Goal: Transaction & Acquisition: Purchase product/service

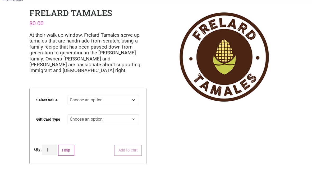
click at [135, 97] on select "Choose an option $25 $50 $100 $200 $500" at bounding box center [103, 100] width 72 height 10
select select "$100"
click at [130, 119] on select "Choose an option Physical" at bounding box center [103, 119] width 72 height 10
select select "Physical"
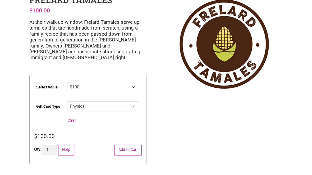
scroll to position [32, 0]
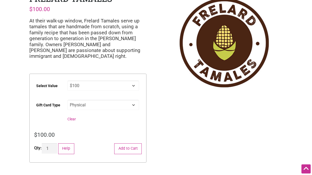
click at [138, 148] on button "Add to Cart" at bounding box center [127, 149] width 27 height 11
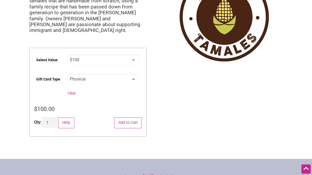
click at [133, 63] on select "Choose an option $25 $50 $100 $200 $500" at bounding box center [103, 60] width 72 height 10
select select "$50"
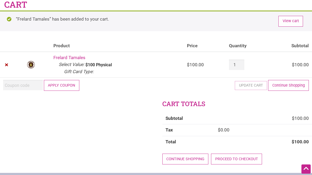
scroll to position [53, 0]
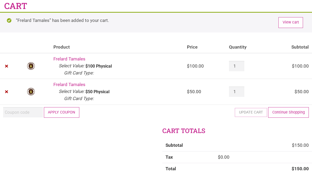
scroll to position [28, 0]
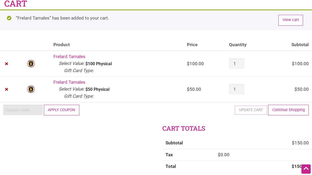
click at [24, 108] on input "Coupon:" at bounding box center [23, 110] width 40 height 10
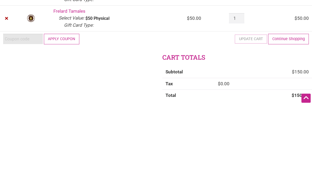
click at [21, 105] on input "Coupon:" at bounding box center [23, 110] width 40 height 10
paste input "2025JUNTOS"
type input "2025JUNTOS"
click at [62, 105] on button "Apply coupon" at bounding box center [61, 110] width 35 height 11
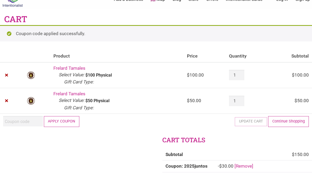
scroll to position [11, 0]
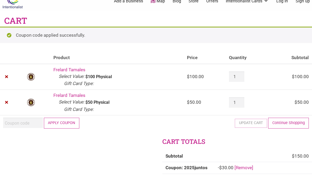
click at [6, 78] on link "×" at bounding box center [6, 76] width 7 height 7
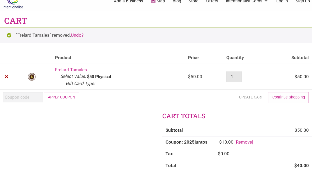
click at [232, 74] on input "1" at bounding box center [233, 77] width 15 height 10
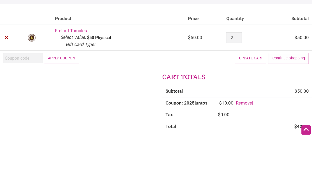
scroll to position [50, 0]
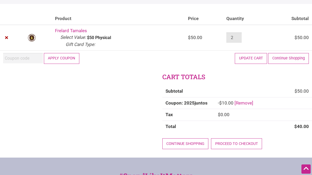
type input "2"
click at [251, 59] on button "Update cart" at bounding box center [251, 58] width 32 height 11
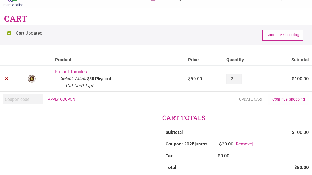
scroll to position [11, 0]
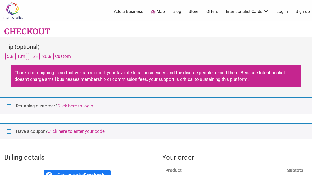
select select "WA"
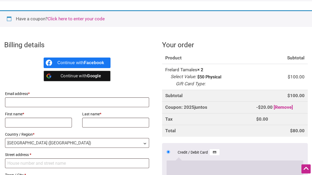
scroll to position [113, 0]
click at [82, 102] on input "Email address *" at bounding box center [77, 103] width 144 height 10
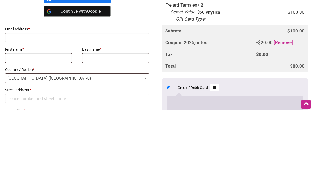
type input "Shyloismine@gmail.com"
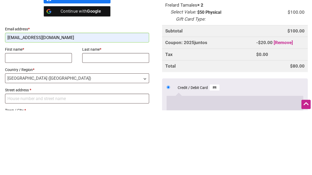
type input "Mary"
type input "McKittrick"
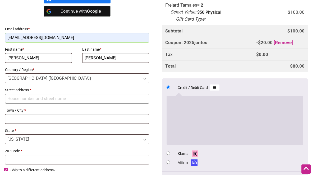
type input "2612 Mayfair Ave N"
type input "Seattle"
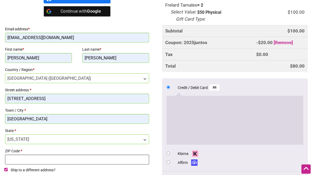
type input "98109-1850"
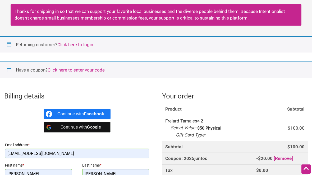
scroll to position [19, 0]
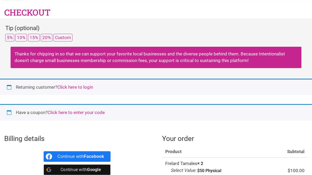
click at [10, 39] on button "5%" at bounding box center [9, 38] width 9 height 8
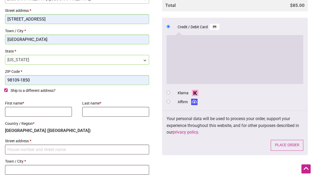
scroll to position [270, 0]
click at [5, 84] on span "98109-1850" at bounding box center [77, 80] width 144 height 10
click at [4, 91] on input "Ship to a different address?" at bounding box center [5, 90] width 3 height 3
checkbox input "false"
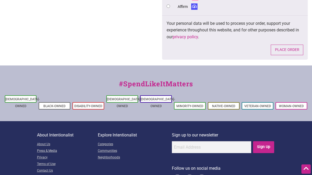
scroll to position [354, 0]
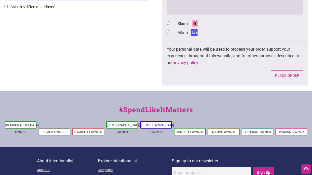
click at [288, 73] on button "Place order" at bounding box center [287, 76] width 33 height 11
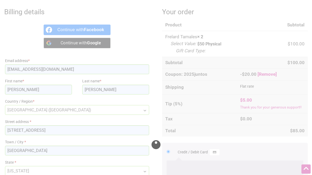
scroll to position [159, 0]
